Goal: Information Seeking & Learning: Learn about a topic

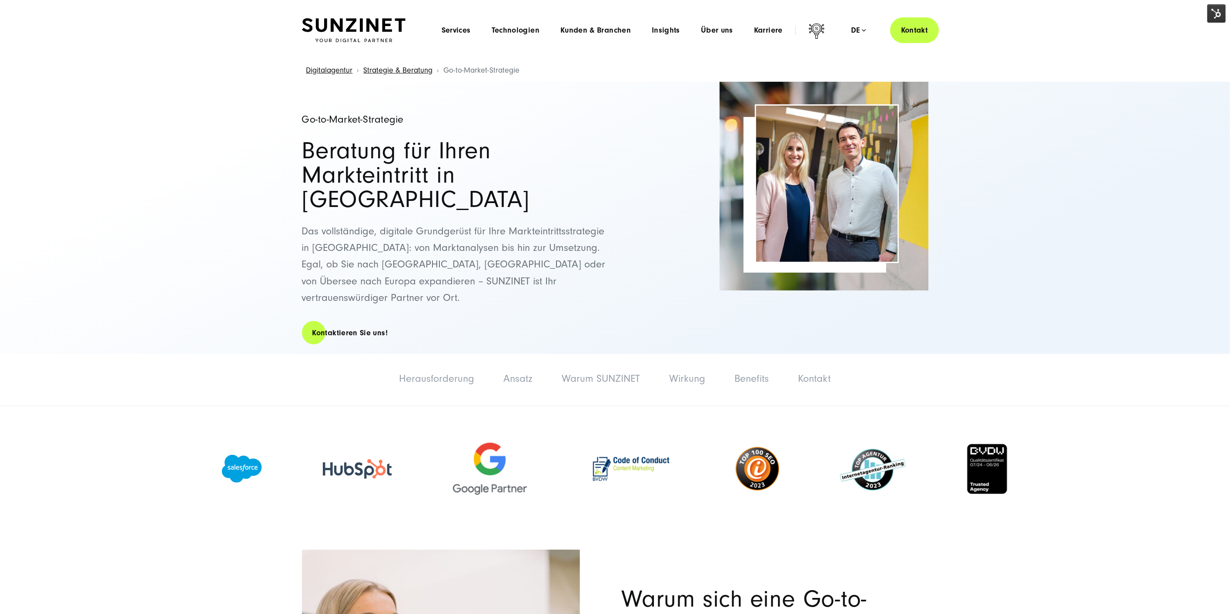
click at [333, 30] on img at bounding box center [354, 30] width 104 height 24
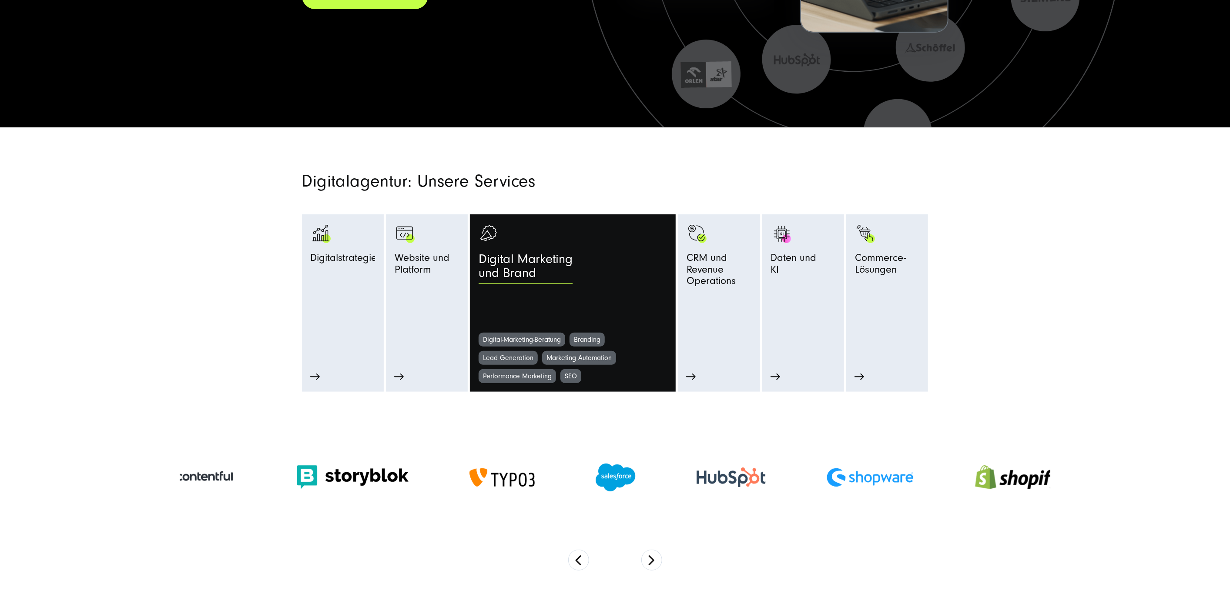
scroll to position [338, 0]
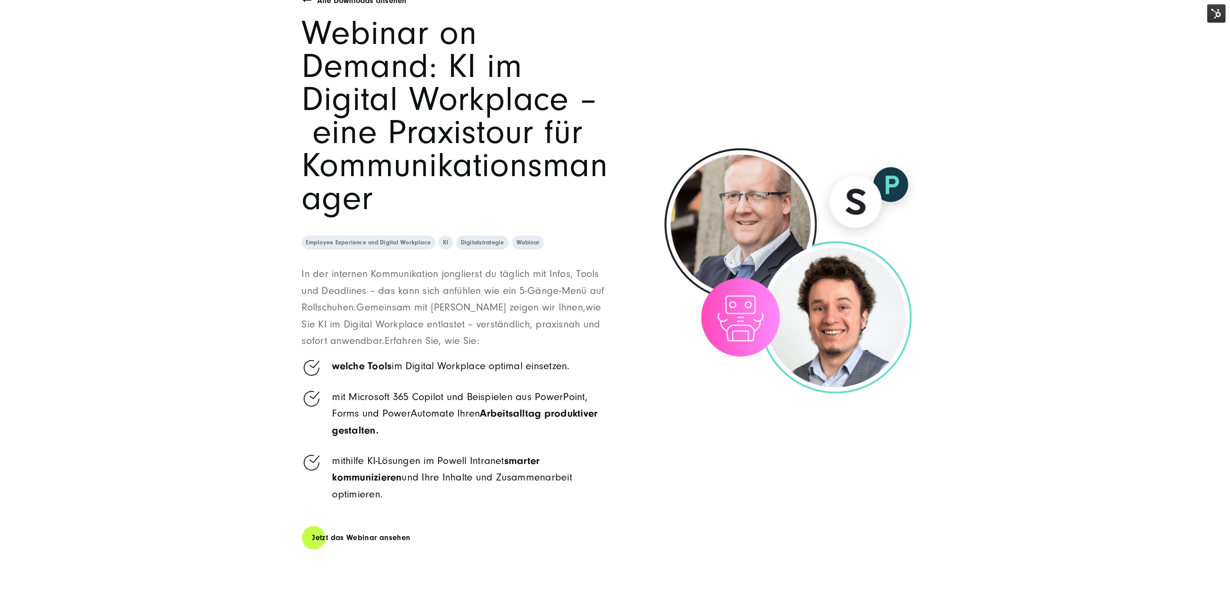
scroll to position [48, 0]
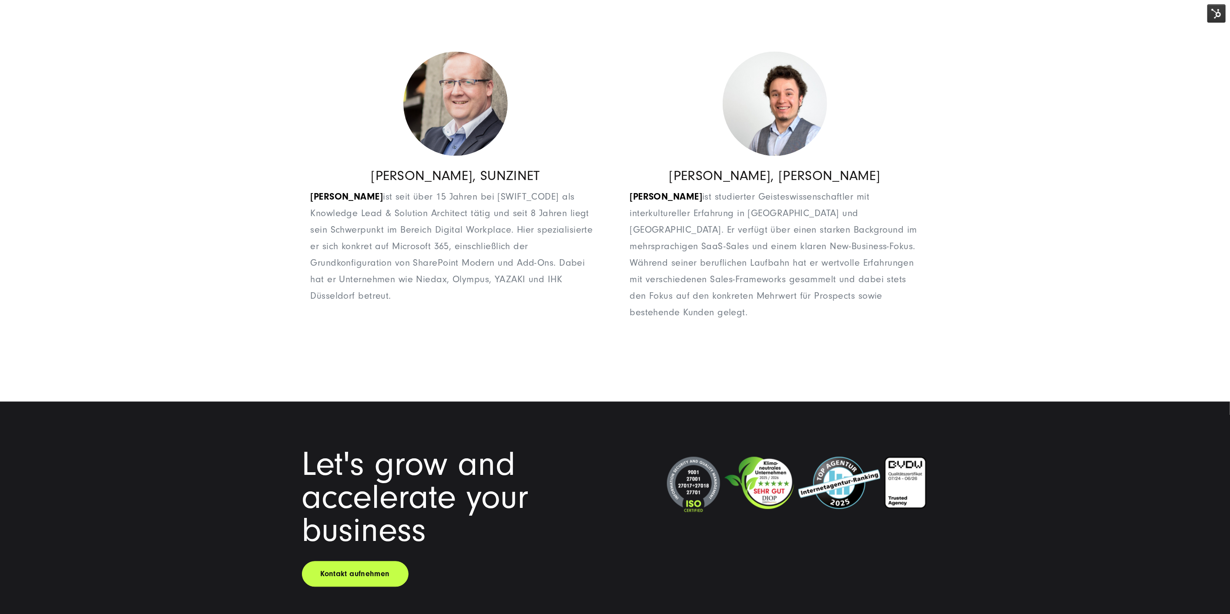
drag, startPoint x: 977, startPoint y: 148, endPoint x: 980, endPoint y: 25, distance: 123.2
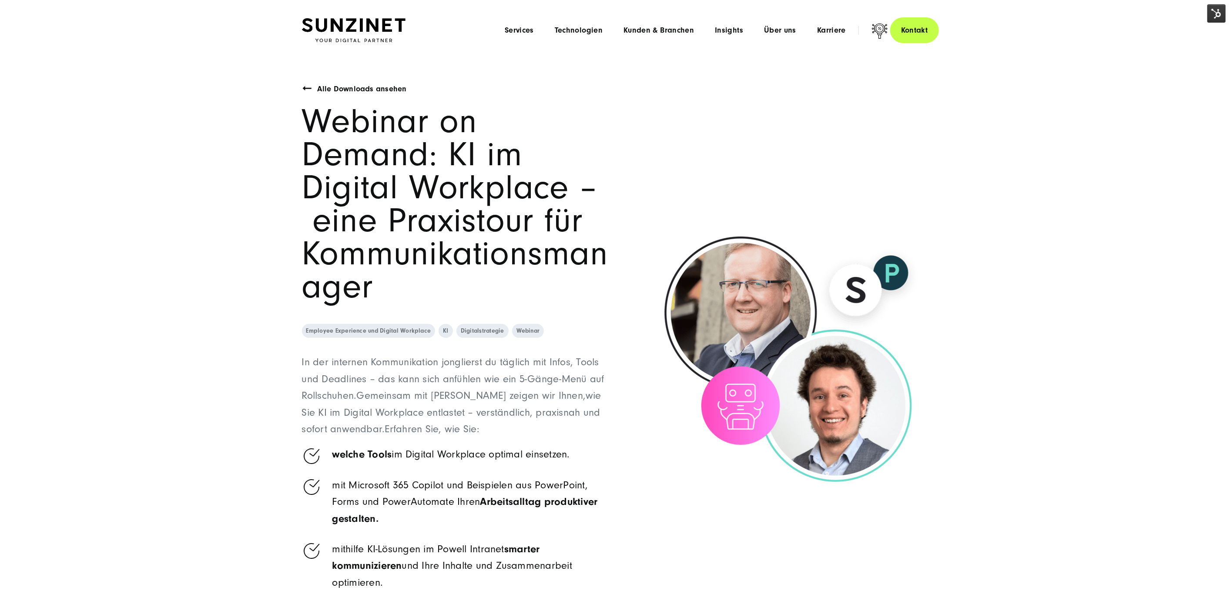
scroll to position [0, 0]
